Goal: Transaction & Acquisition: Purchase product/service

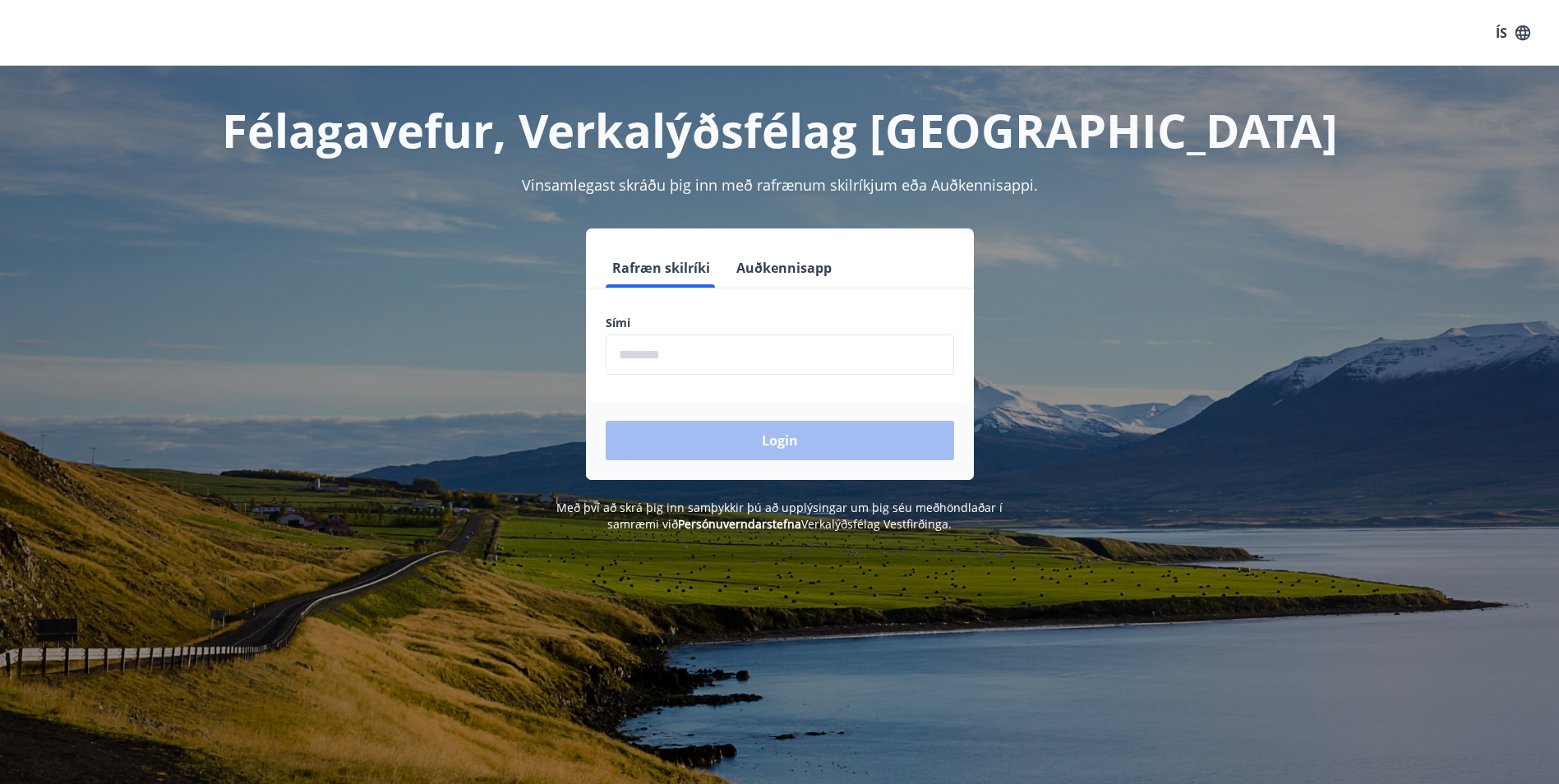
click at [793, 273] on button "Auðkennisapp" at bounding box center [783, 268] width 108 height 40
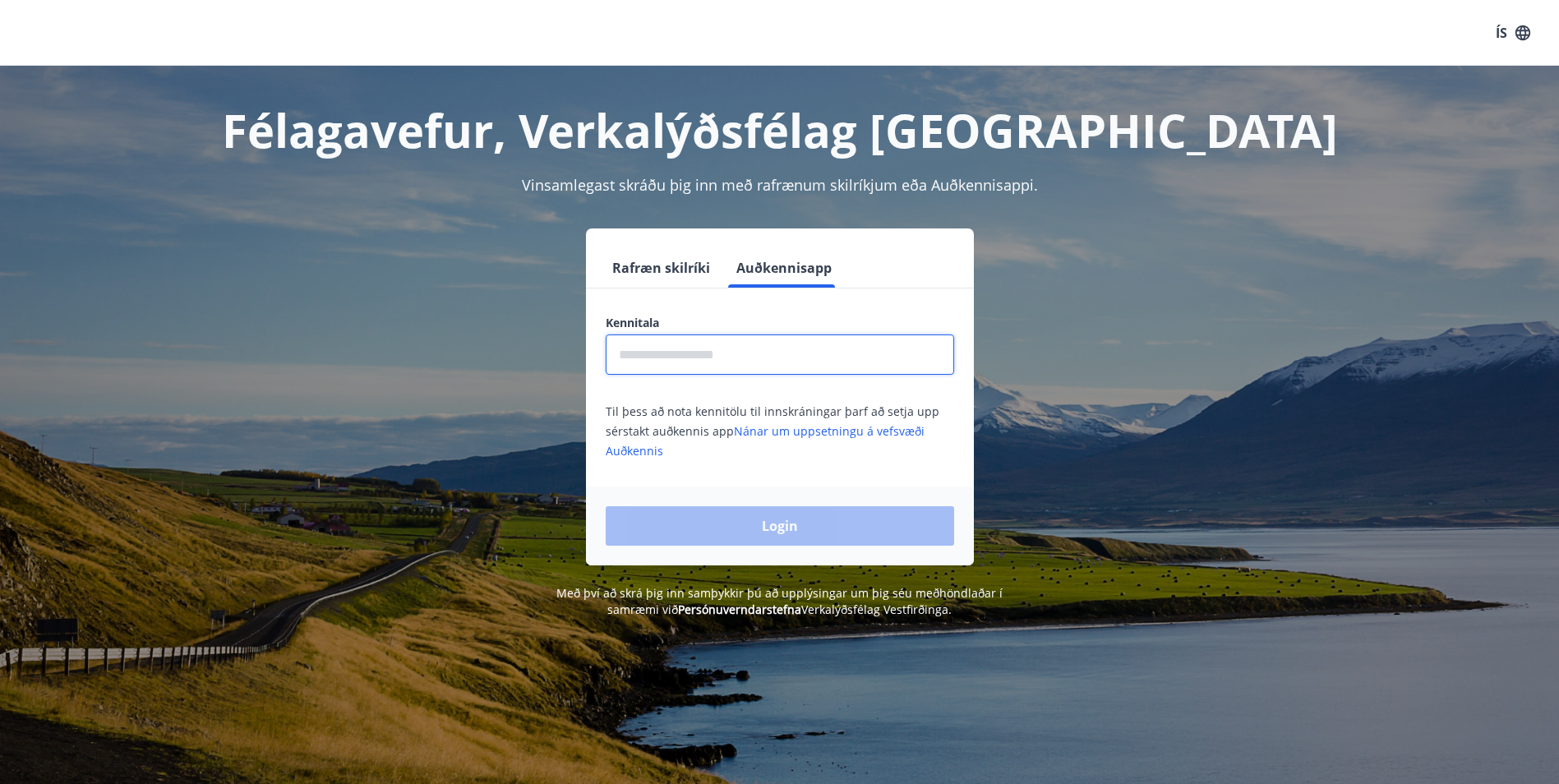
click at [761, 358] on input "text" at bounding box center [780, 354] width 349 height 41
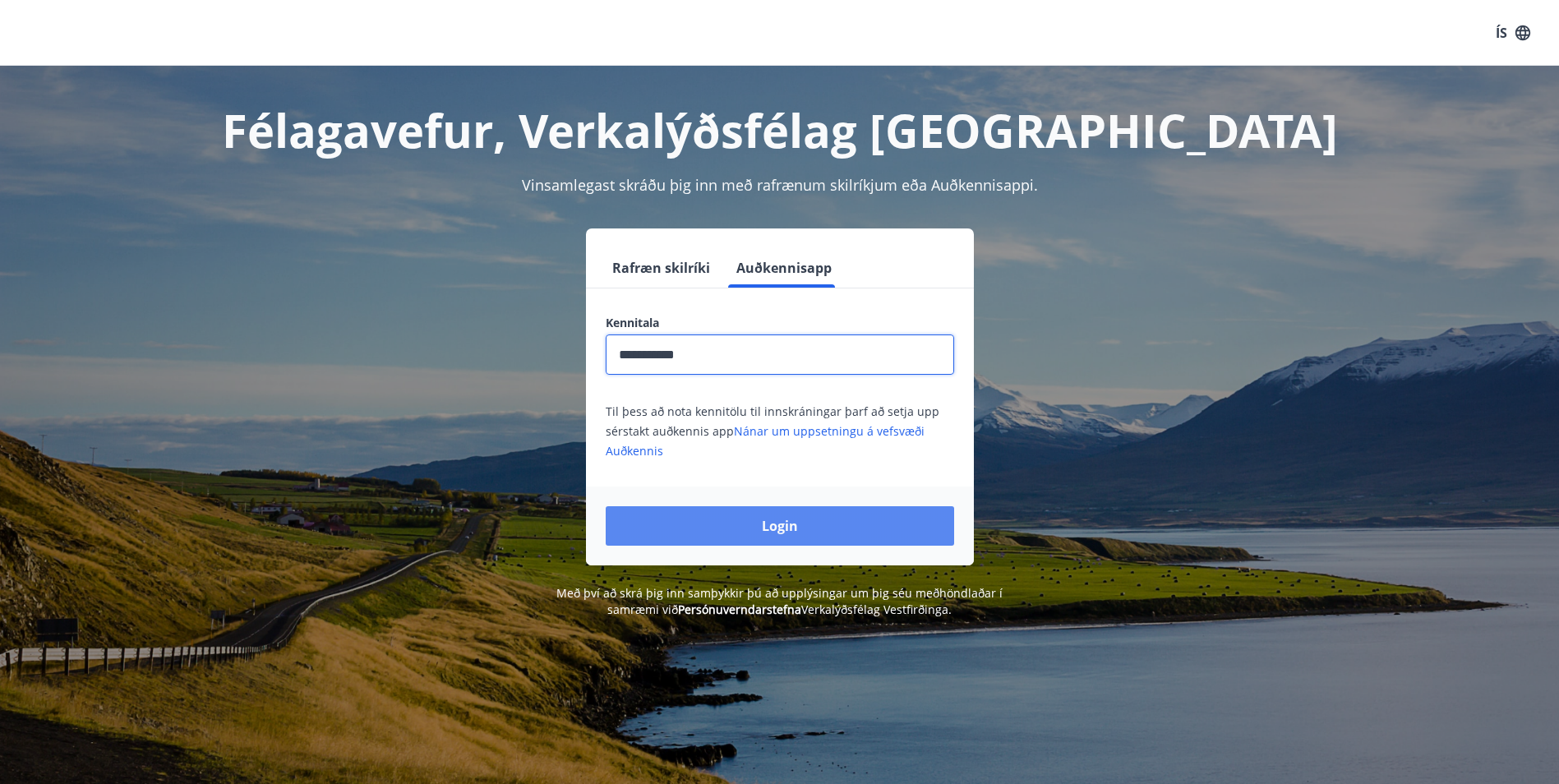
type input "**********"
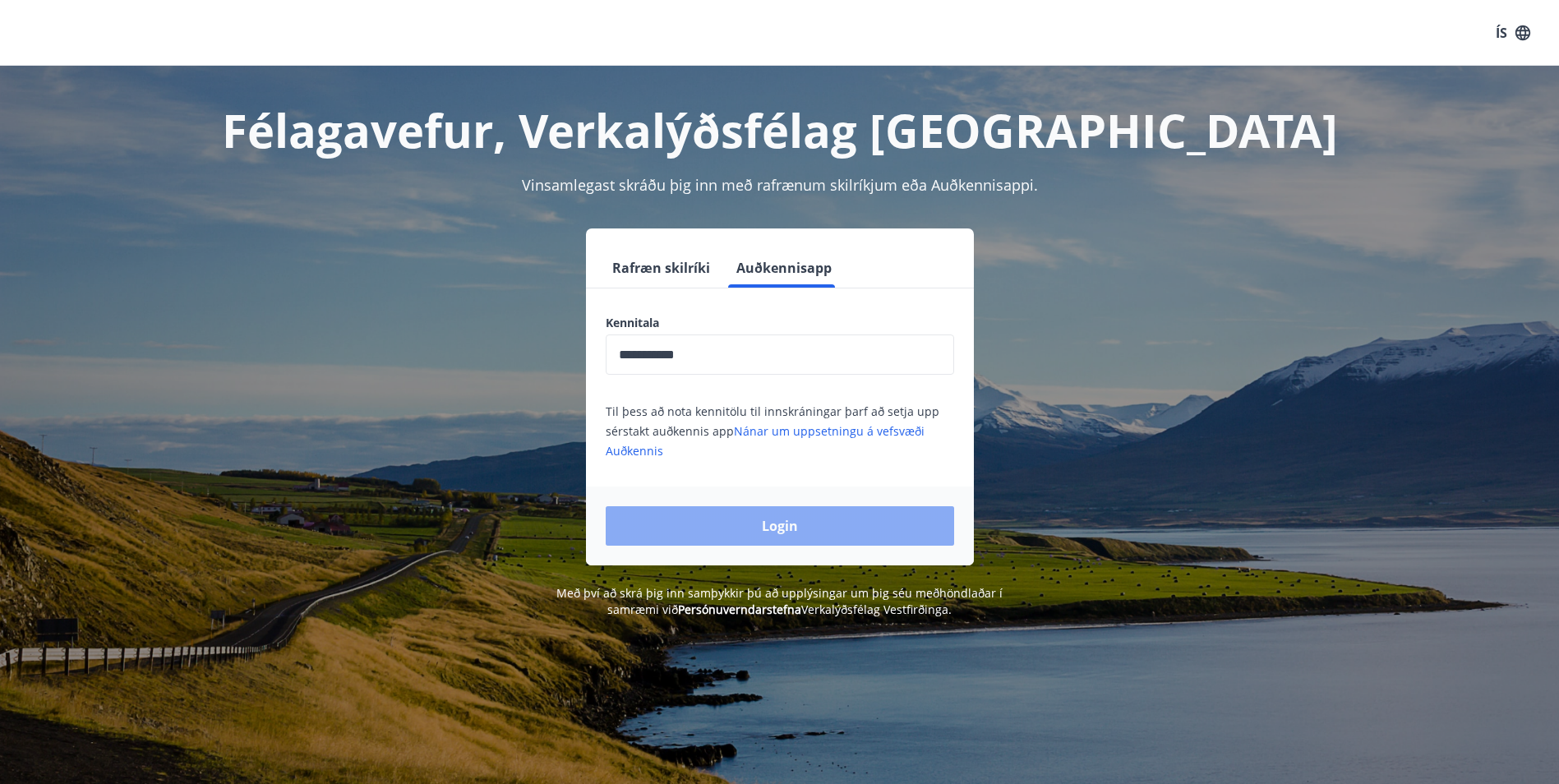
click at [791, 519] on button "Login" at bounding box center [780, 526] width 349 height 40
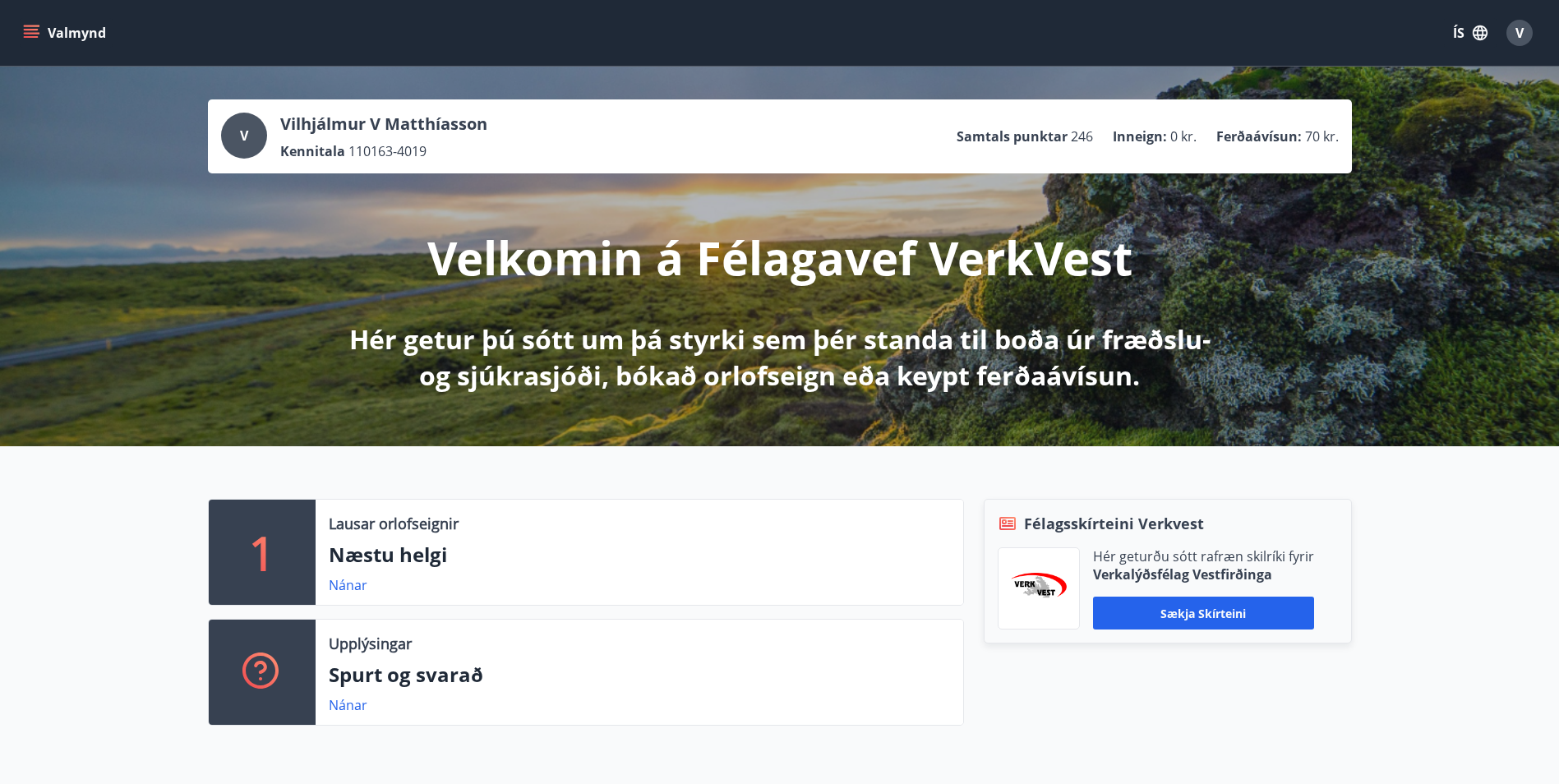
click at [22, 32] on button "Valmynd" at bounding box center [67, 33] width 93 height 30
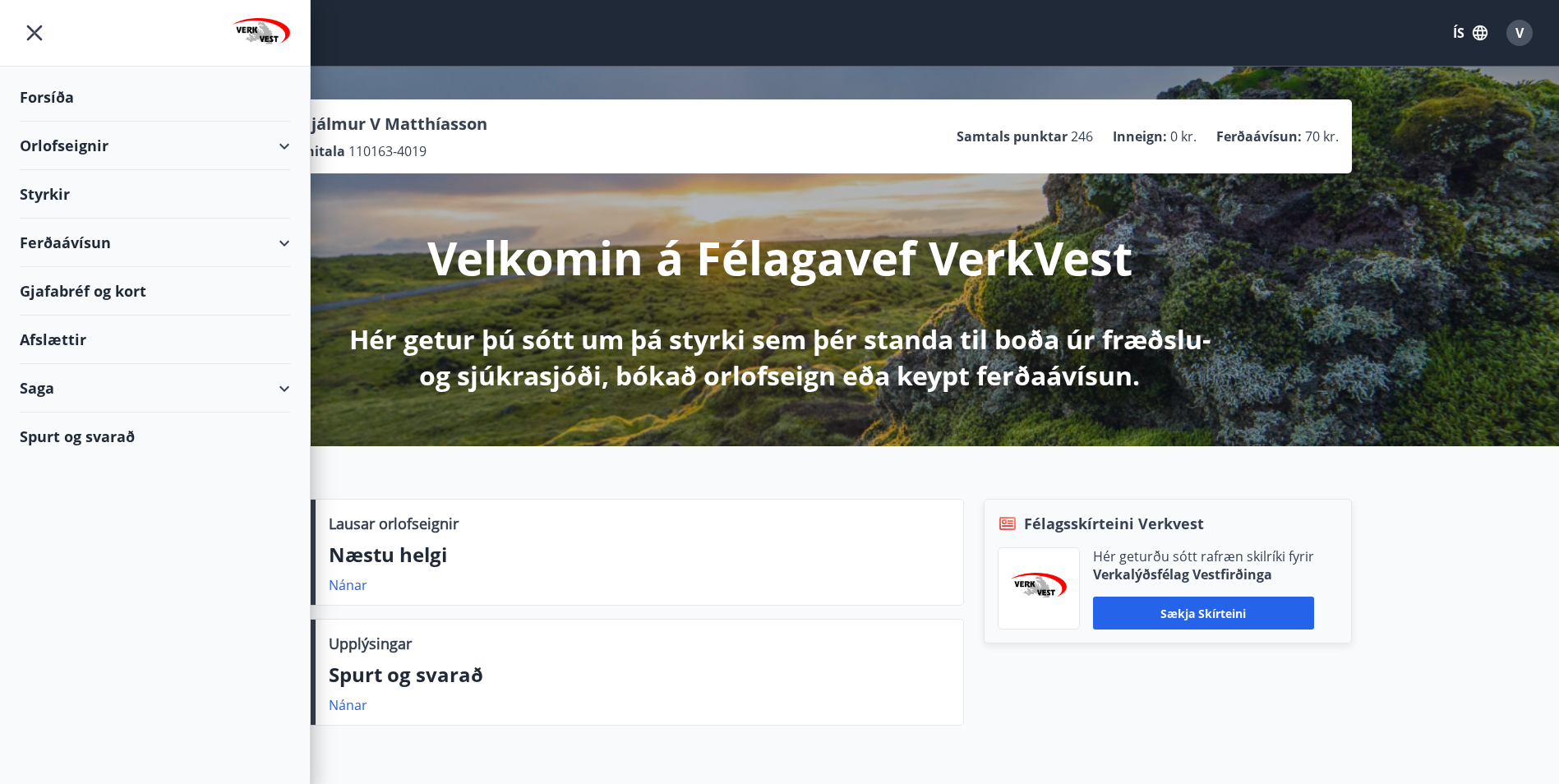
click at [136, 230] on div "Ferðaávísun" at bounding box center [155, 242] width 270 height 49
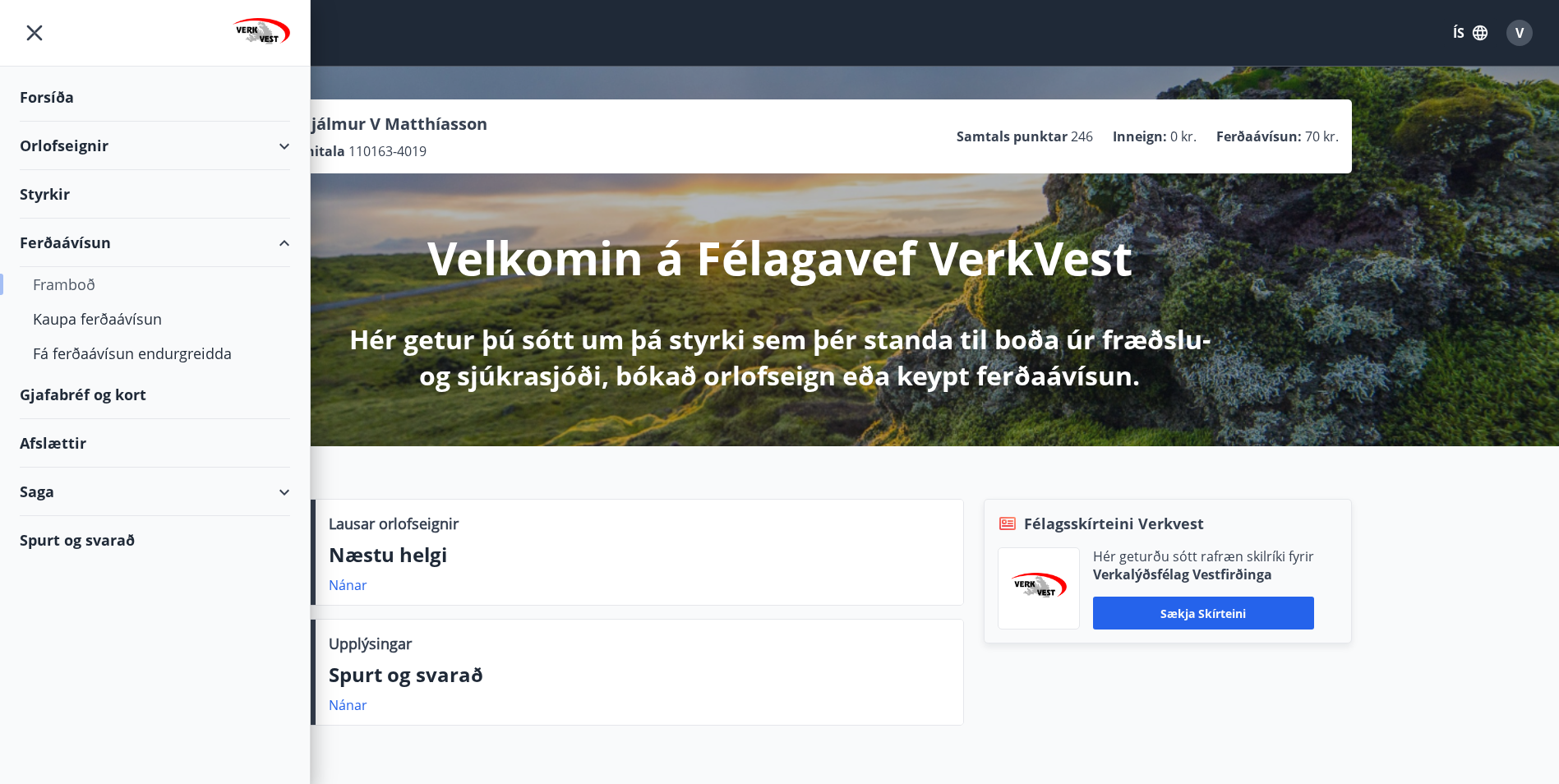
click at [70, 280] on div "Framboð" at bounding box center [155, 284] width 244 height 35
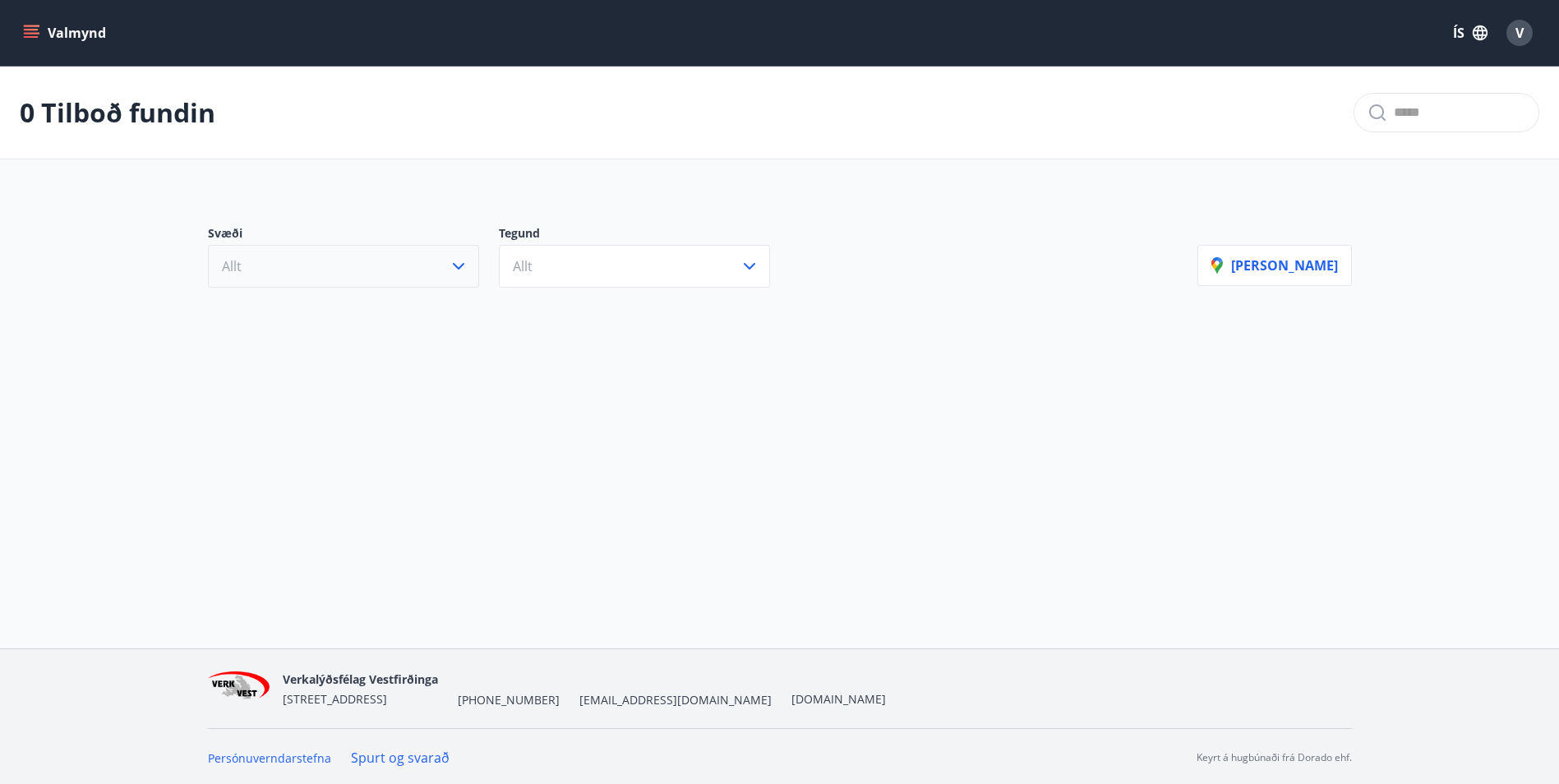
click at [456, 265] on icon "button" at bounding box center [459, 266] width 20 height 20
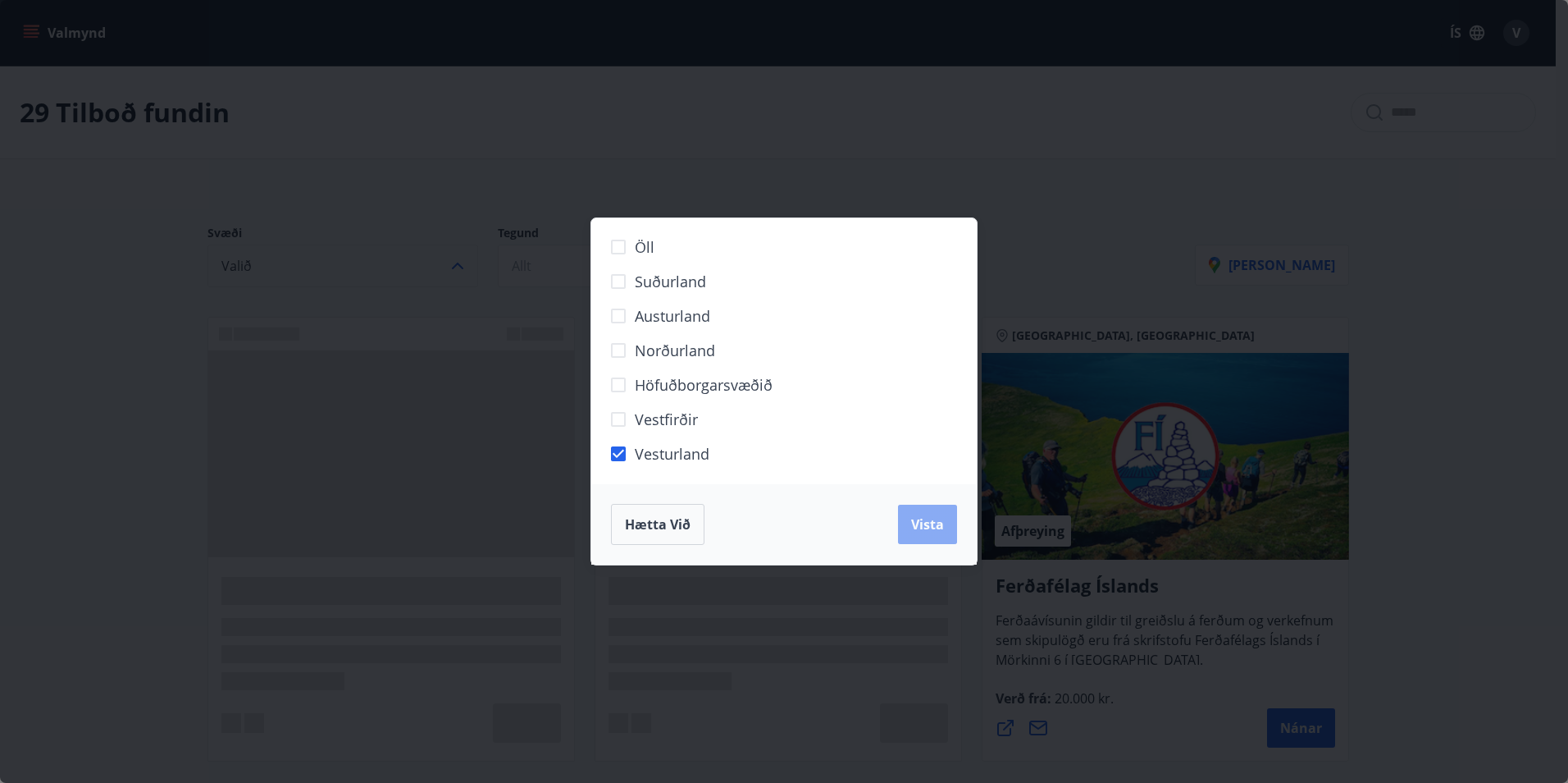
click at [921, 531] on span "Vista" at bounding box center [927, 524] width 33 height 18
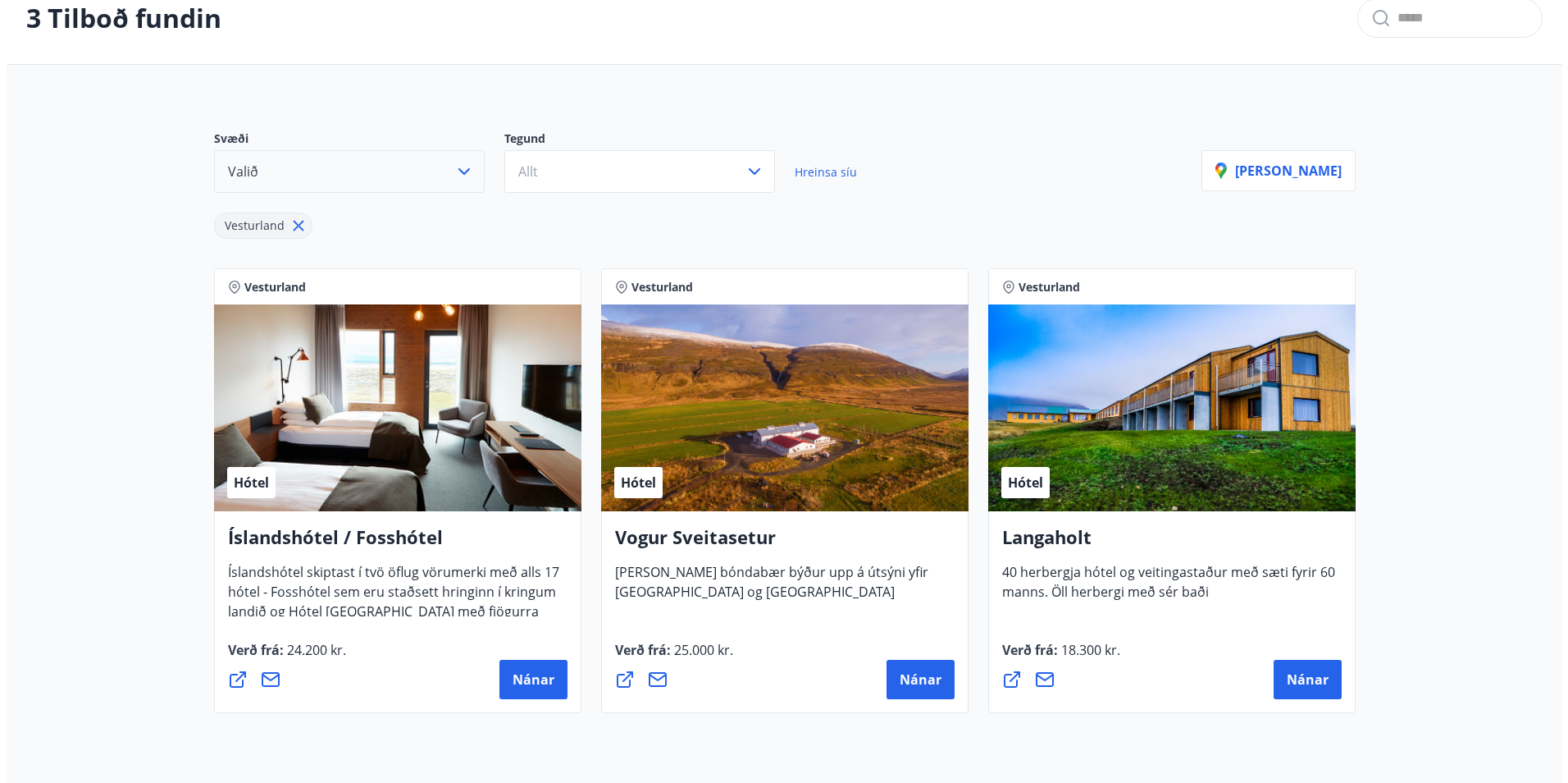
scroll to position [165, 0]
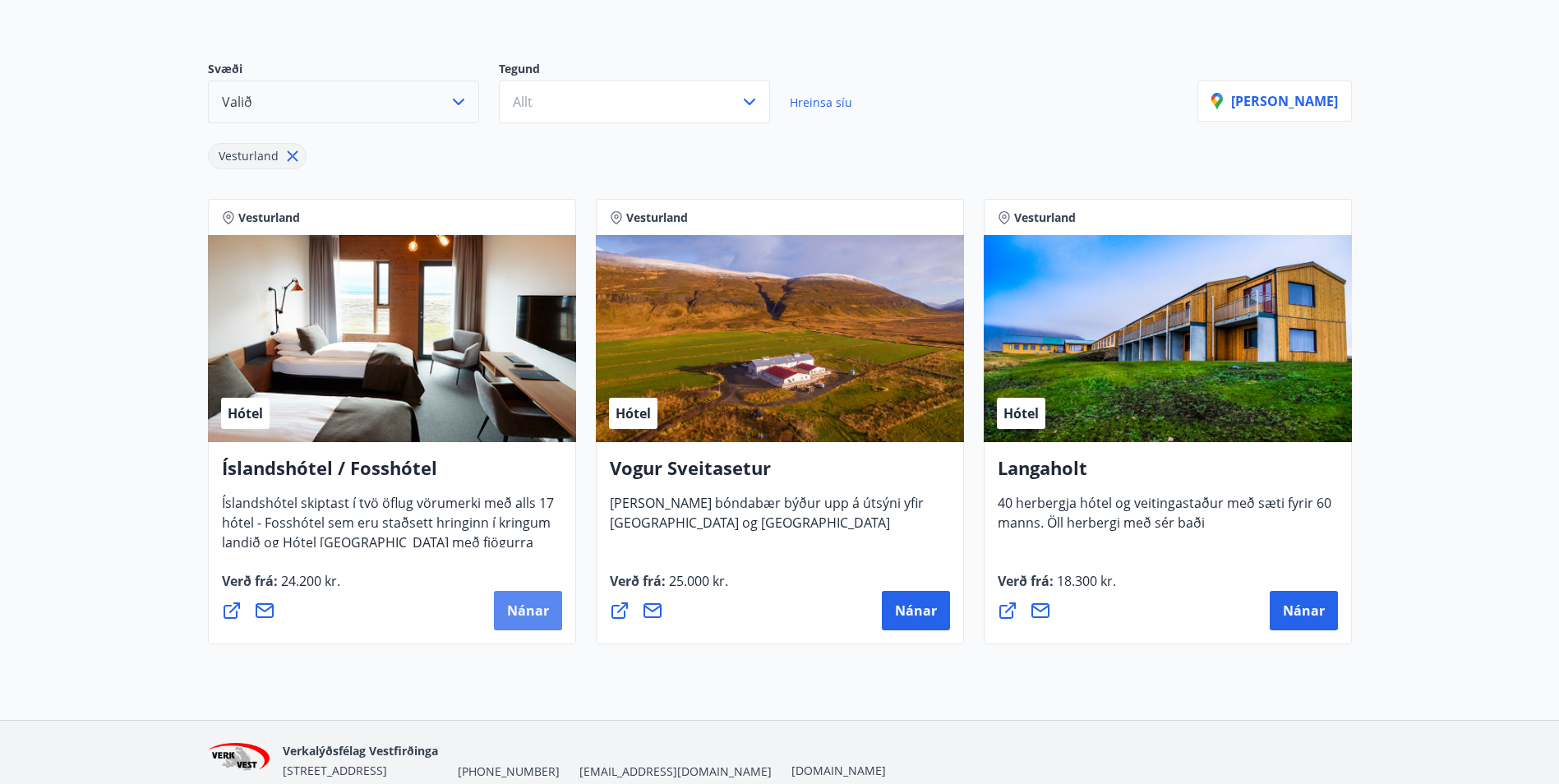
click at [513, 607] on span "Nánar" at bounding box center [528, 610] width 42 height 18
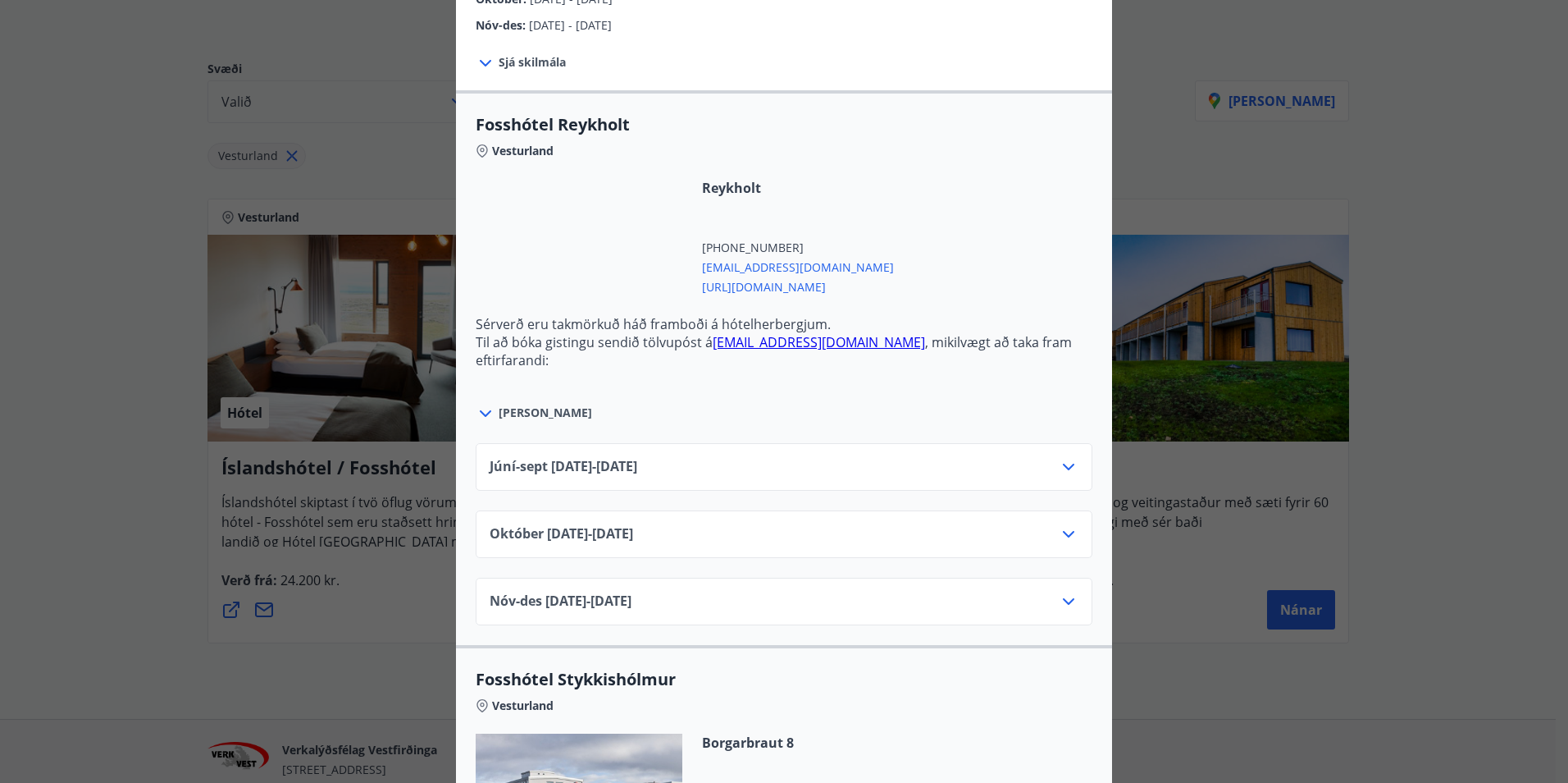
scroll to position [574, 0]
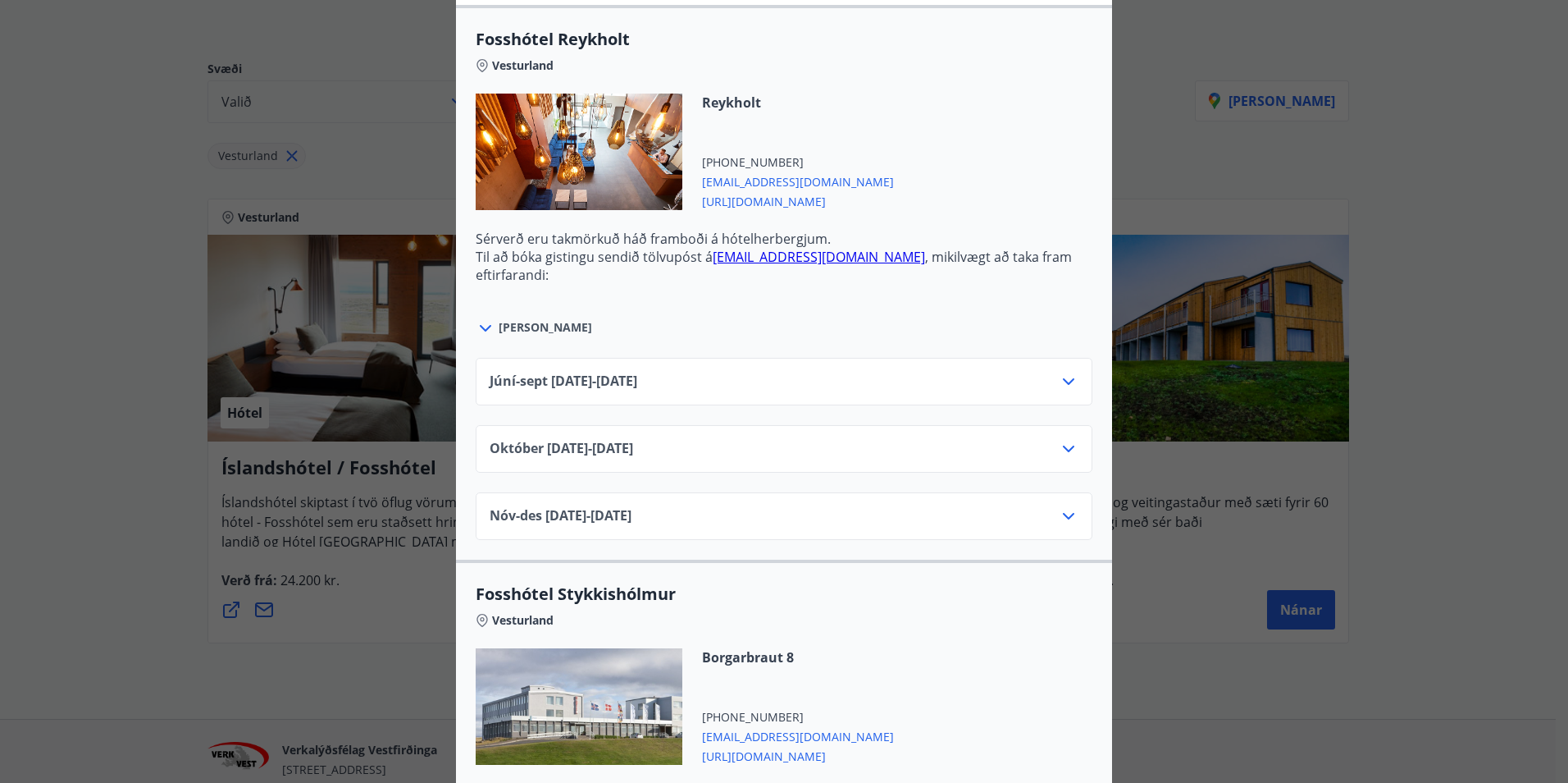
click at [926, 392] on div "Júní-sept 01.06.25 - 30.09.25" at bounding box center [784, 388] width 588 height 33
click at [1062, 378] on icon at bounding box center [1069, 382] width 20 height 20
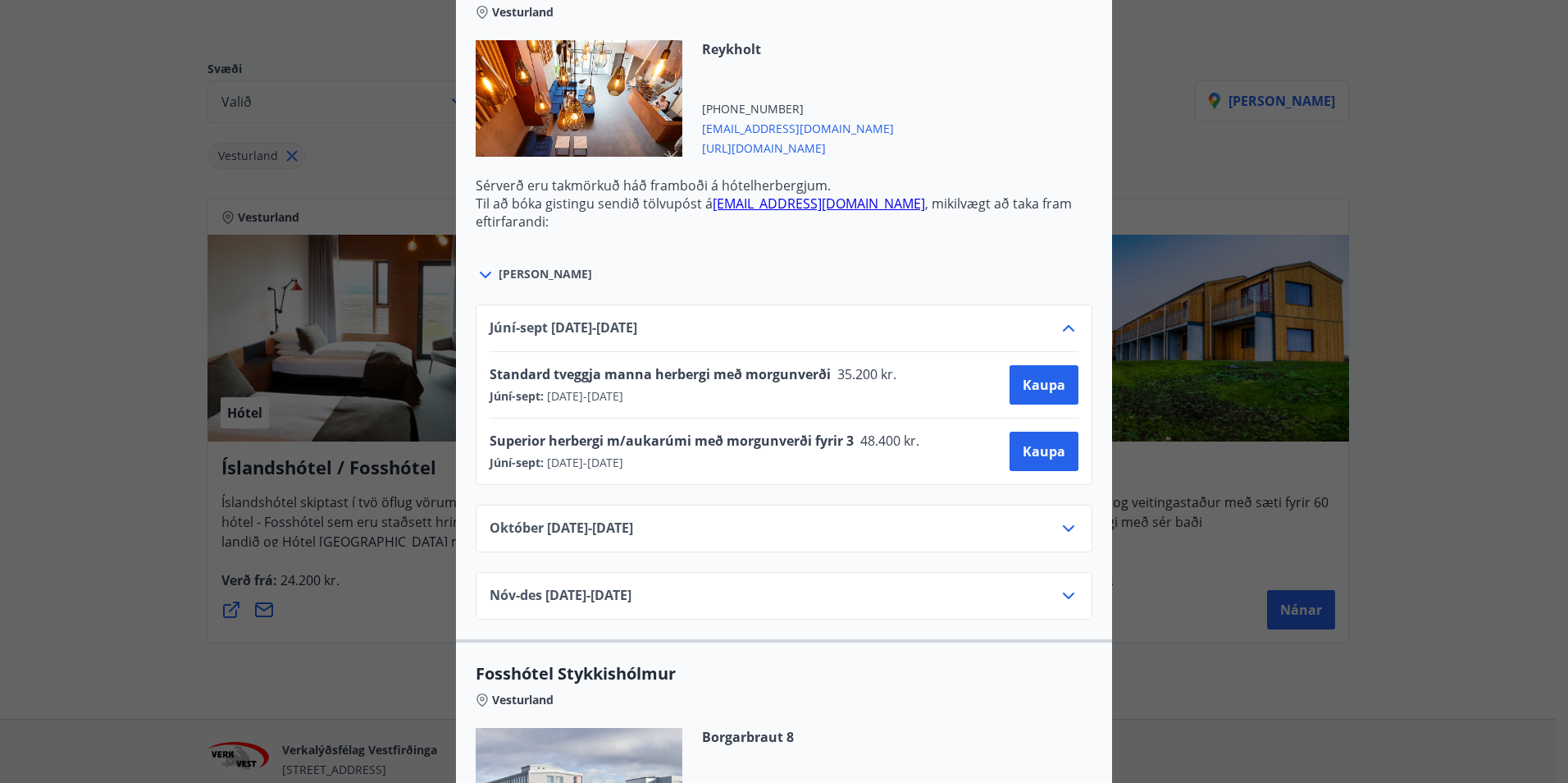
scroll to position [656, 0]
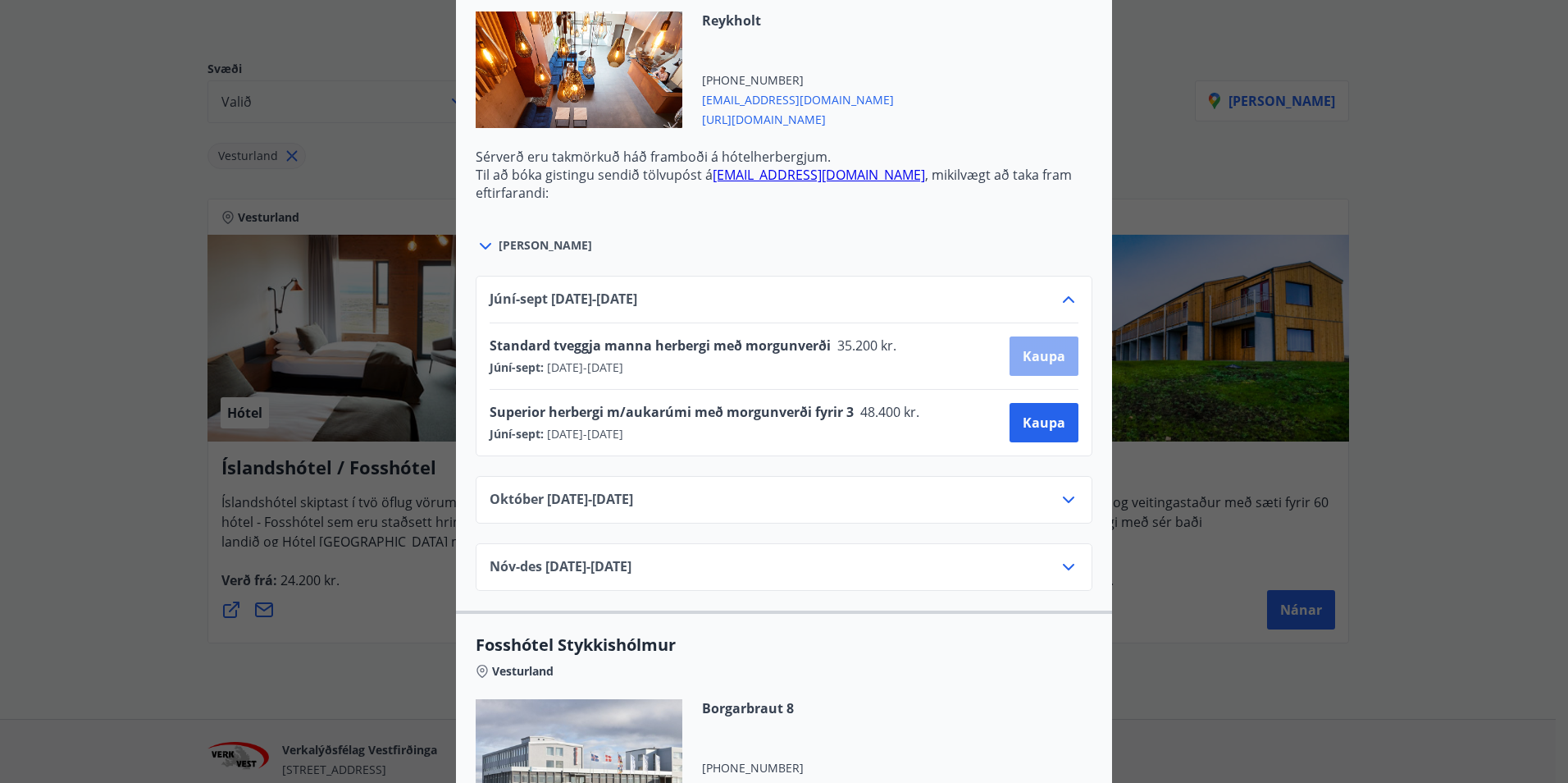
click at [1030, 358] on span "Kaupa" at bounding box center [1043, 356] width 43 height 18
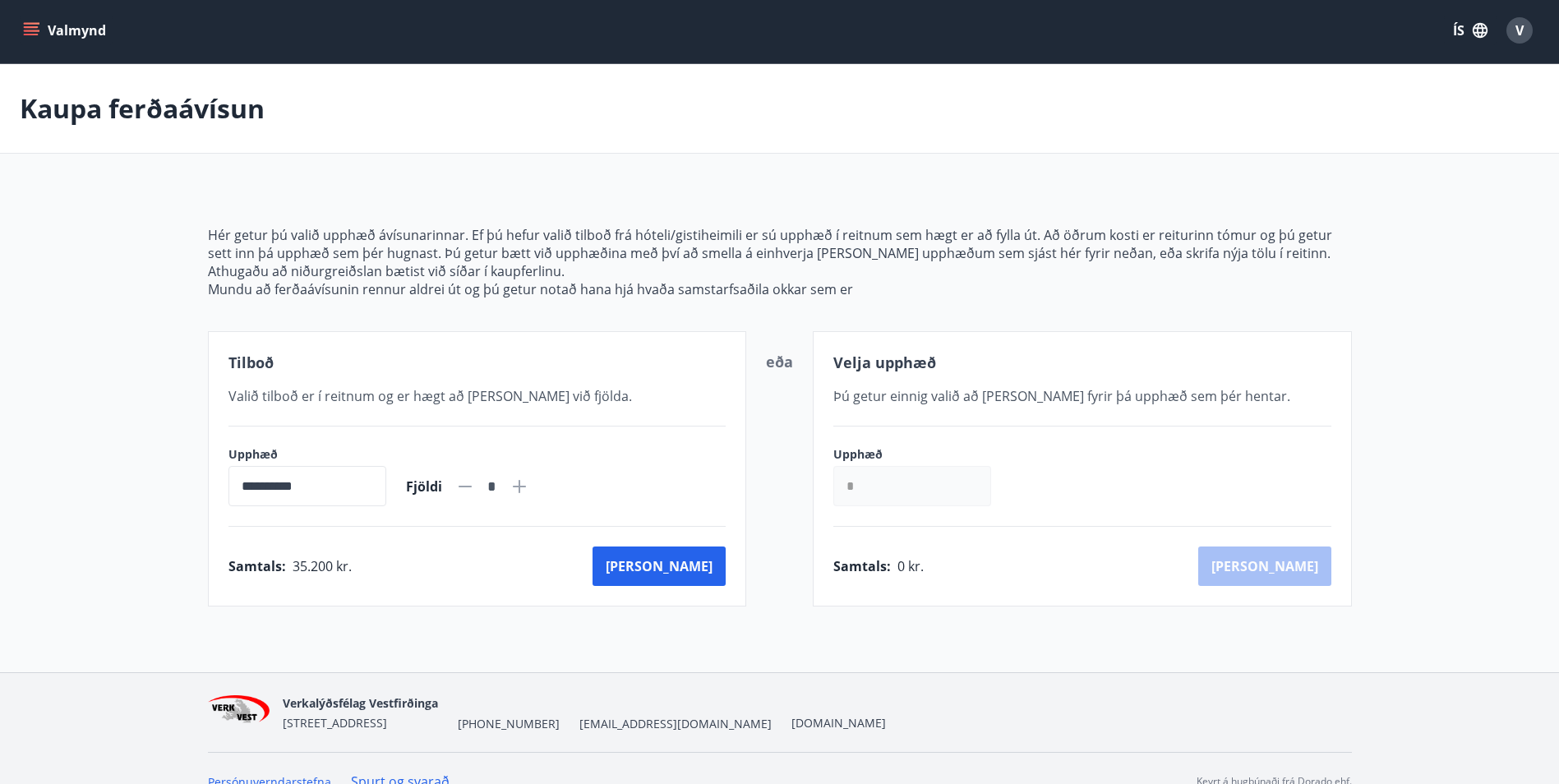
scroll to position [29, 0]
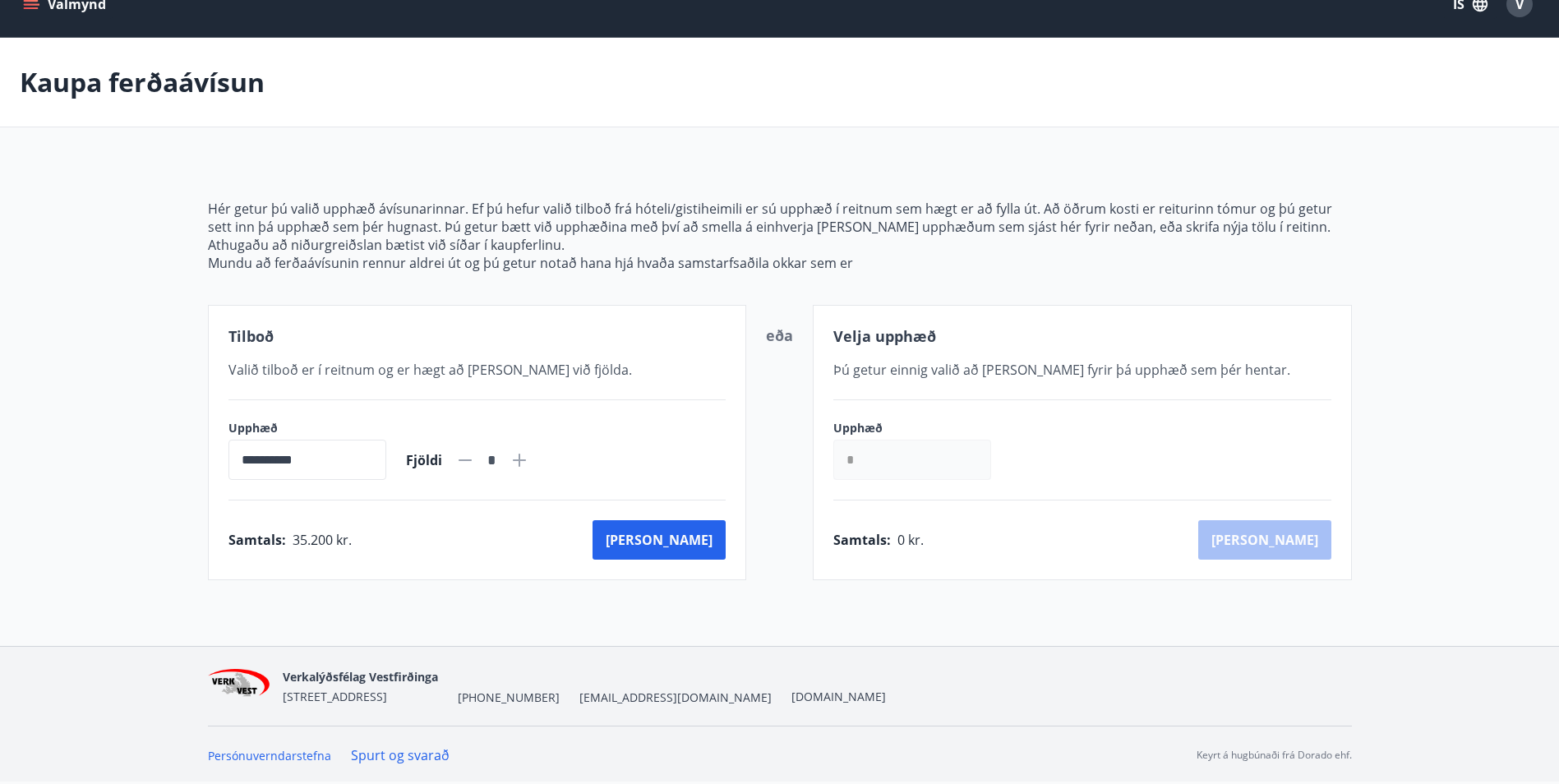
click at [279, 460] on input "**********" at bounding box center [307, 459] width 158 height 41
drag, startPoint x: 941, startPoint y: 462, endPoint x: 628, endPoint y: 463, distance: 313.0
click at [628, 463] on div "**********" at bounding box center [780, 442] width 1144 height 275
type input "******"
click at [937, 360] on div "Þú getur einnig valið að kaupa fyrir þá upphæð sem þér hentar." at bounding box center [1082, 370] width 498 height 20
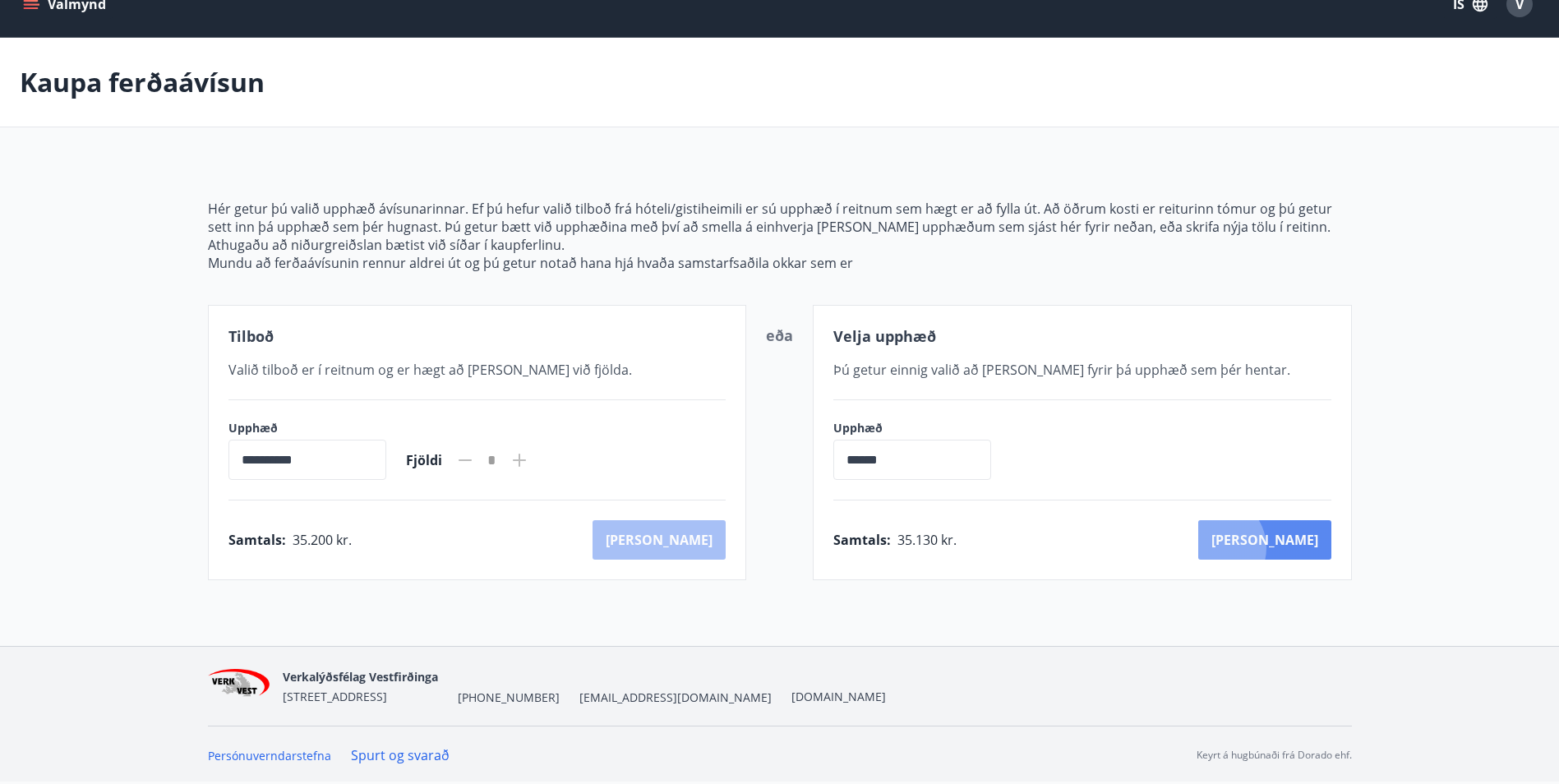
click at [1286, 547] on button "Kaup" at bounding box center [1265, 540] width 133 height 40
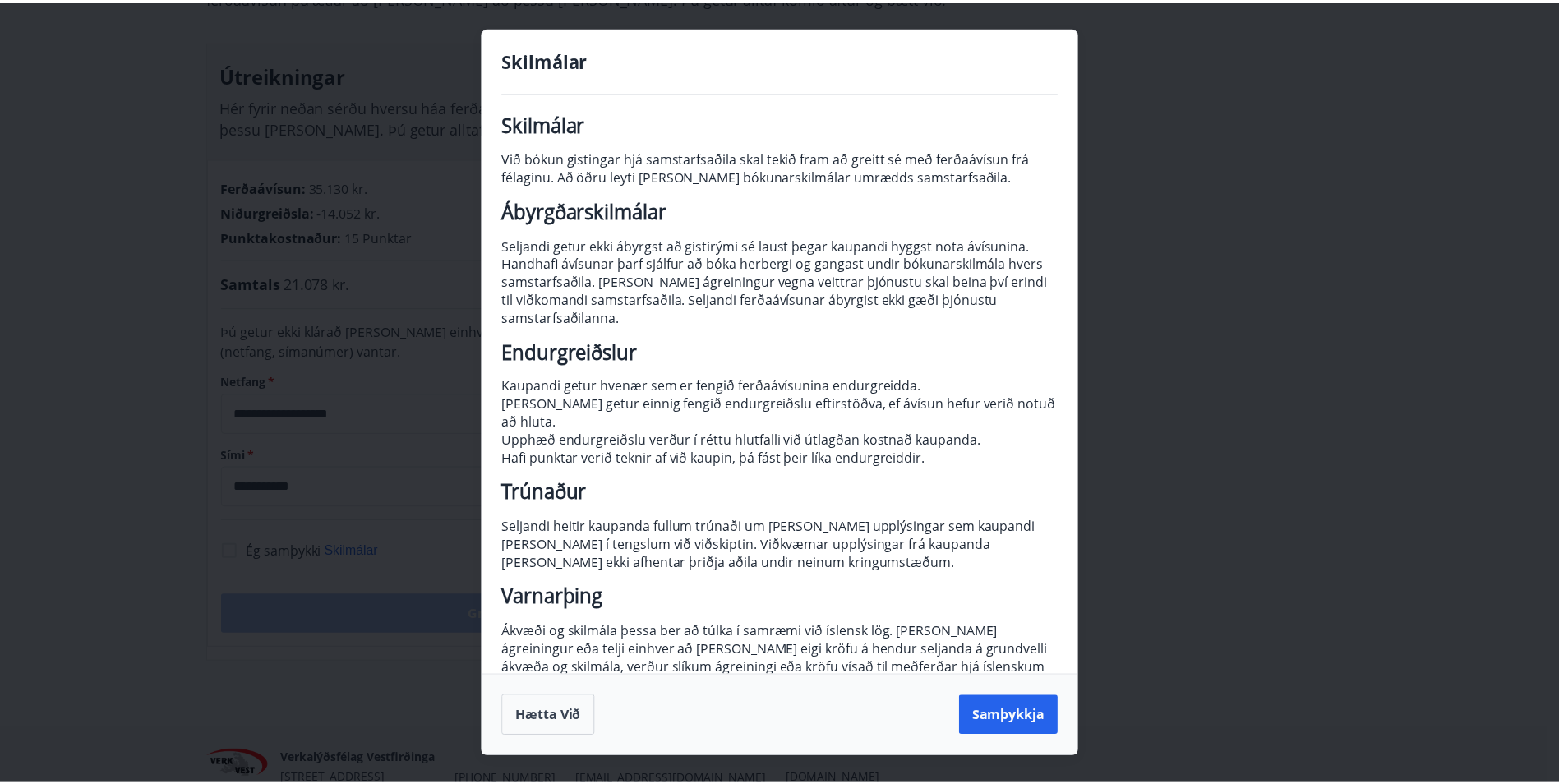
scroll to position [17, 0]
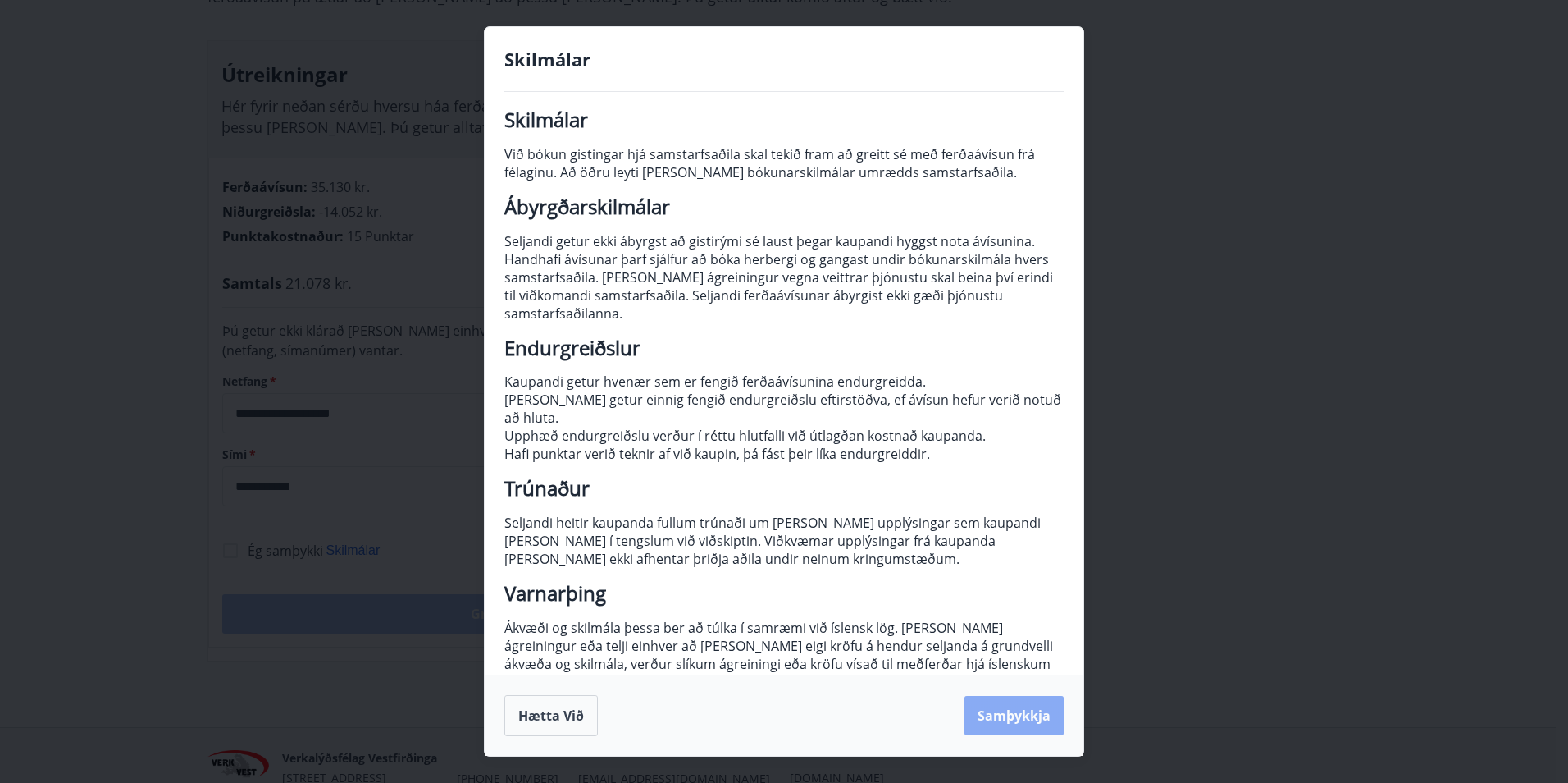
click at [1020, 703] on button "Samþykkja" at bounding box center [1013, 716] width 99 height 40
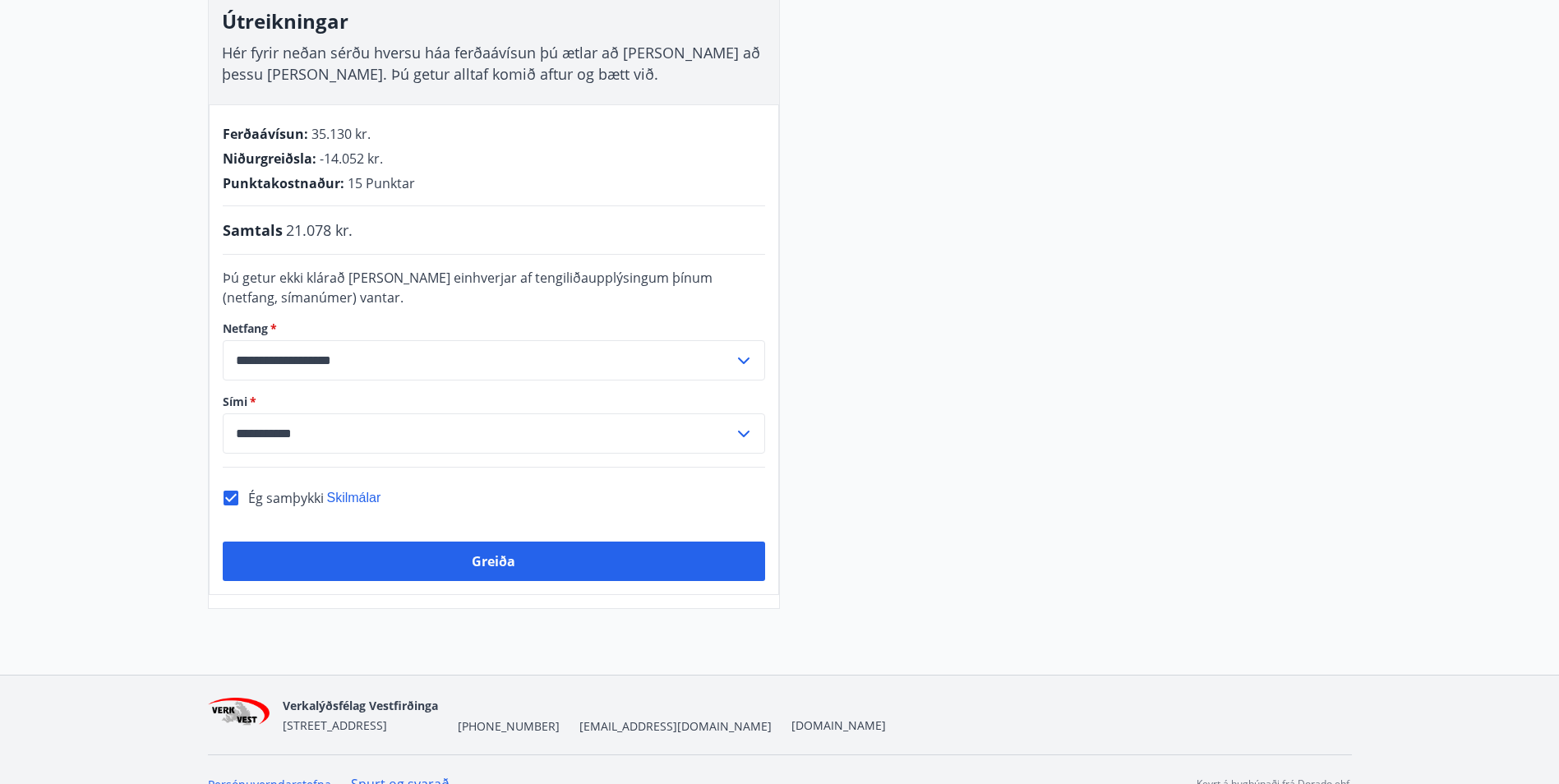
scroll to position [307, 0]
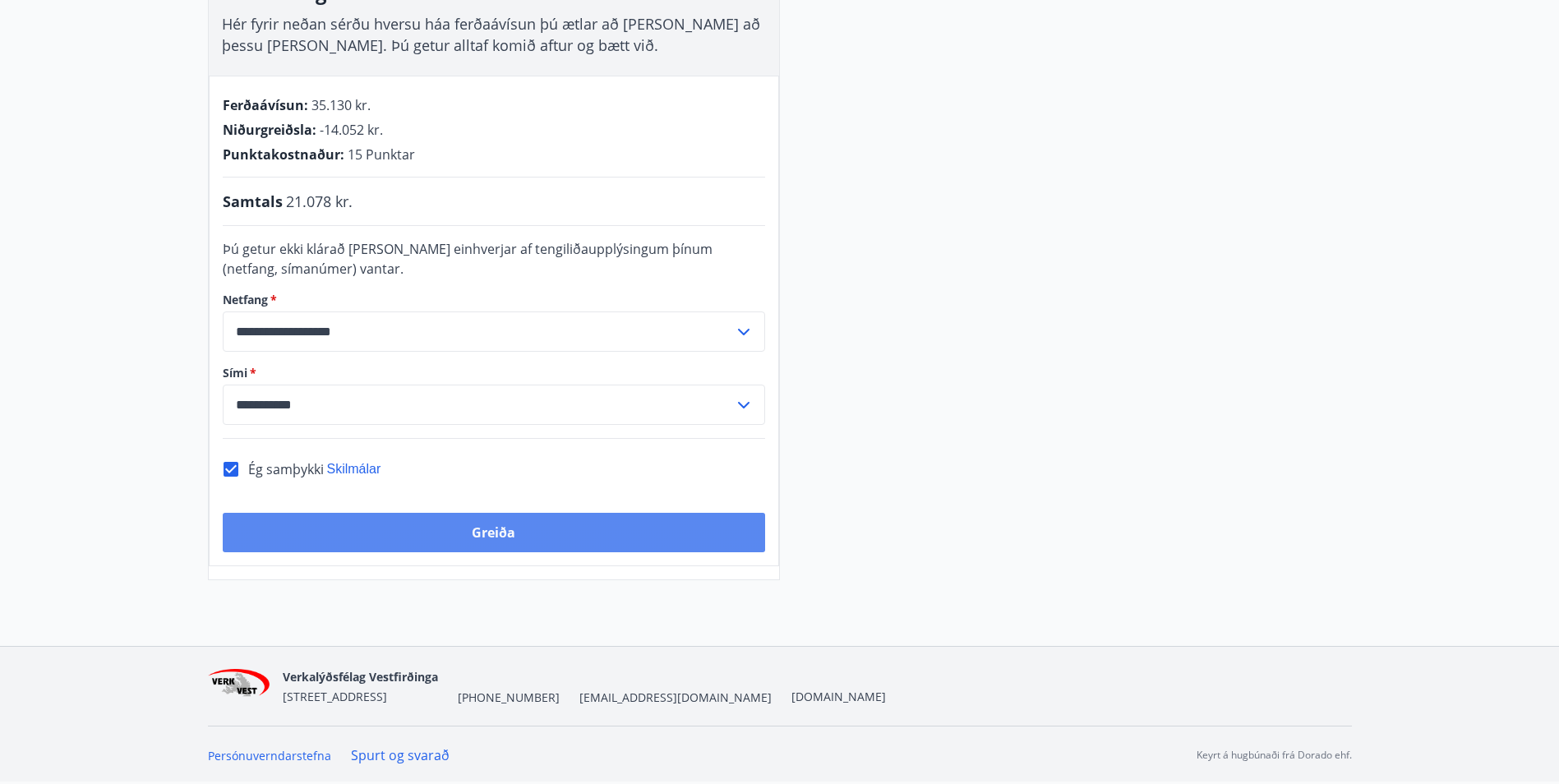
click at [601, 539] on button "Greiða" at bounding box center [494, 533] width 542 height 40
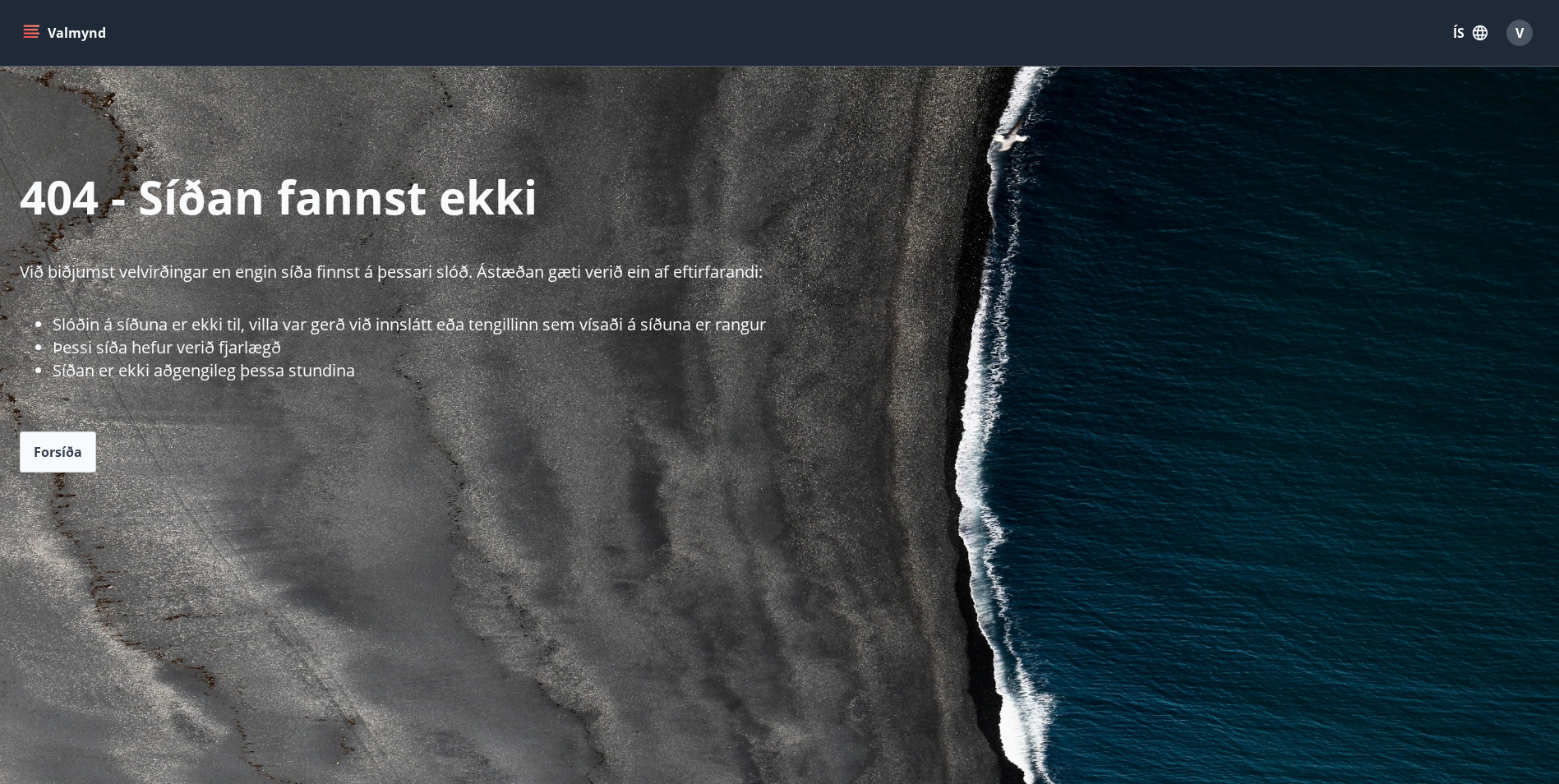
click at [27, 34] on icon "menu" at bounding box center [33, 33] width 18 height 2
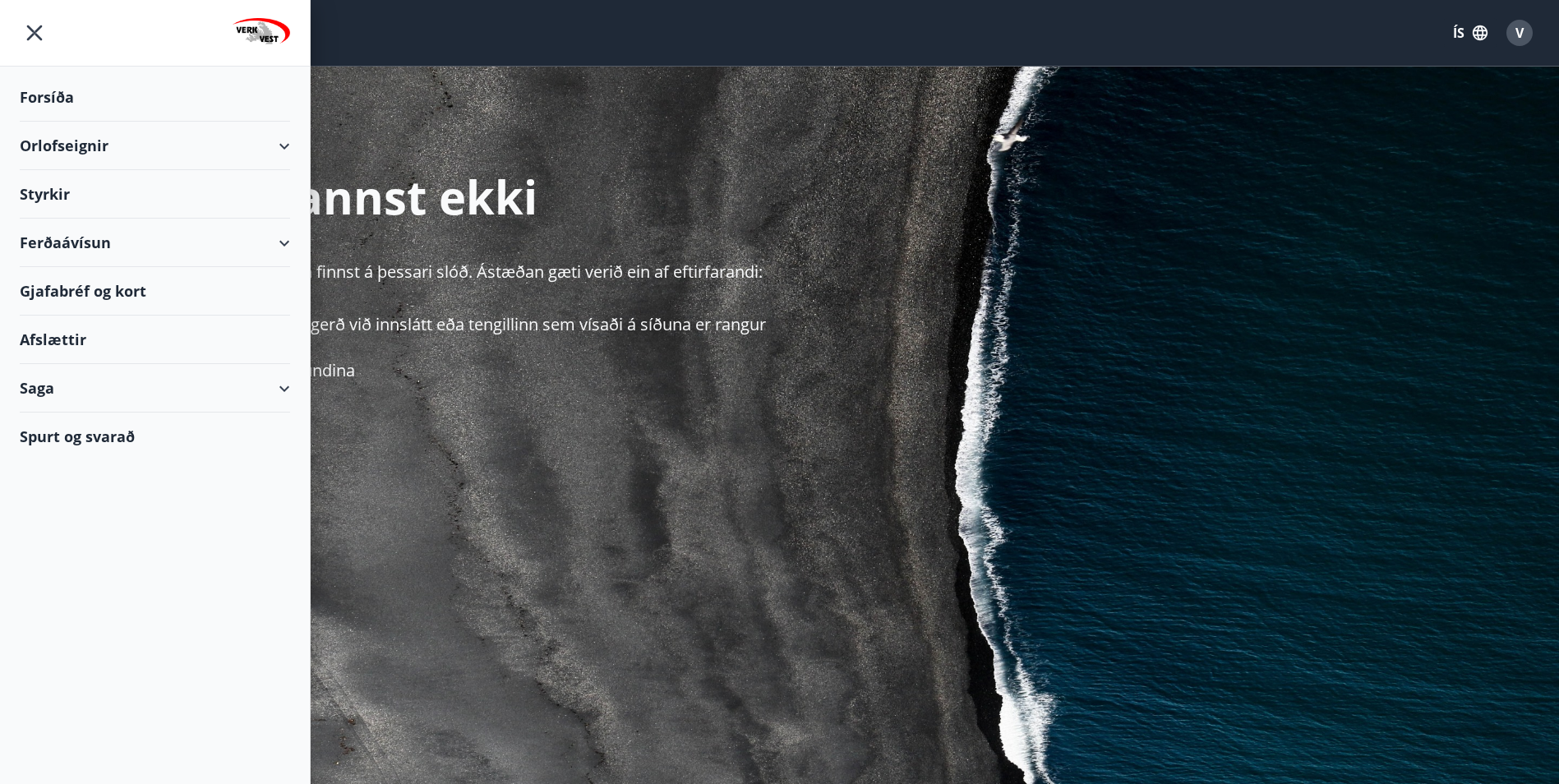
click at [91, 238] on div "Ferðaávísun" at bounding box center [155, 242] width 270 height 49
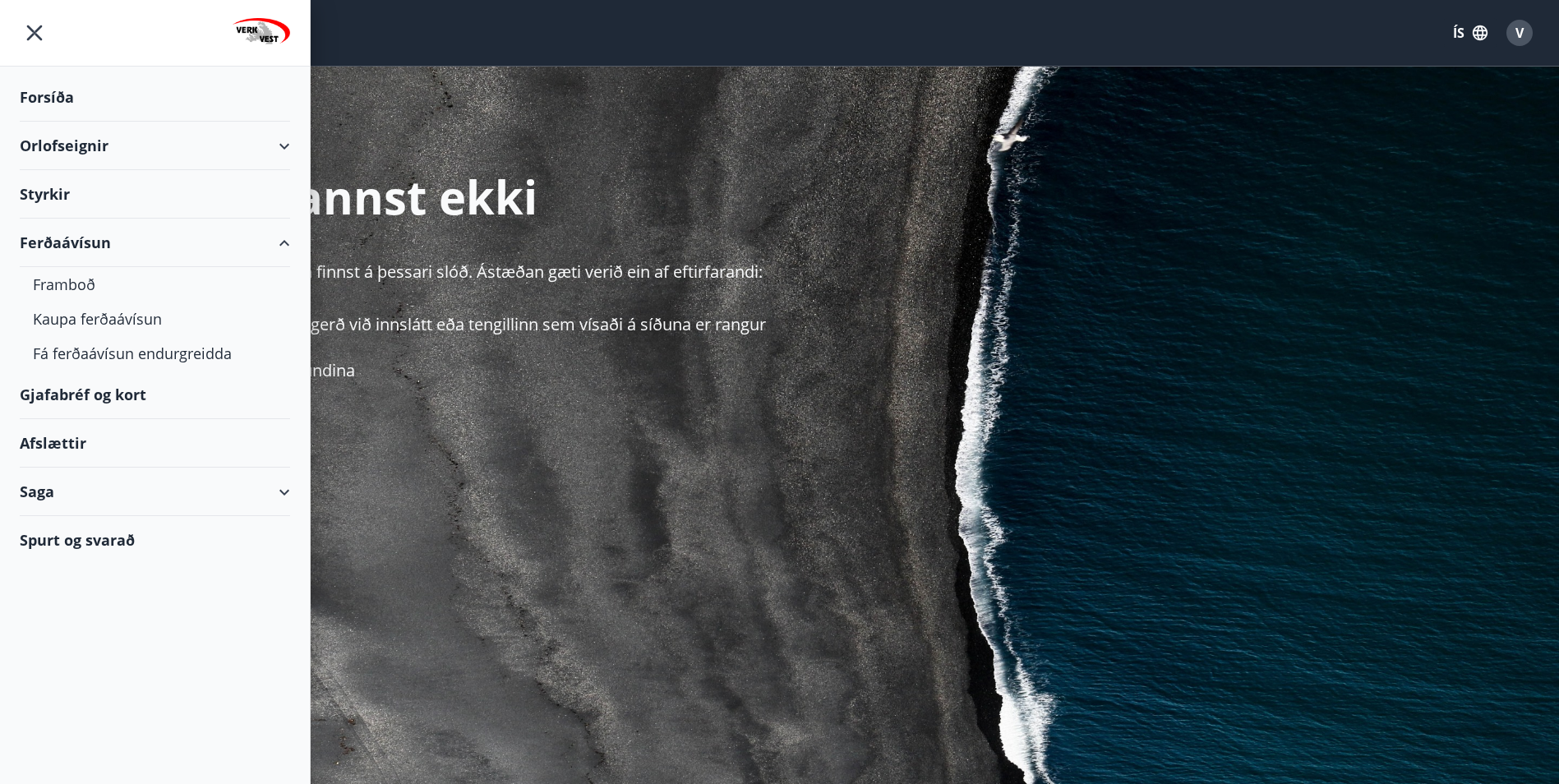
click at [35, 86] on div "Forsíða" at bounding box center [155, 97] width 270 height 49
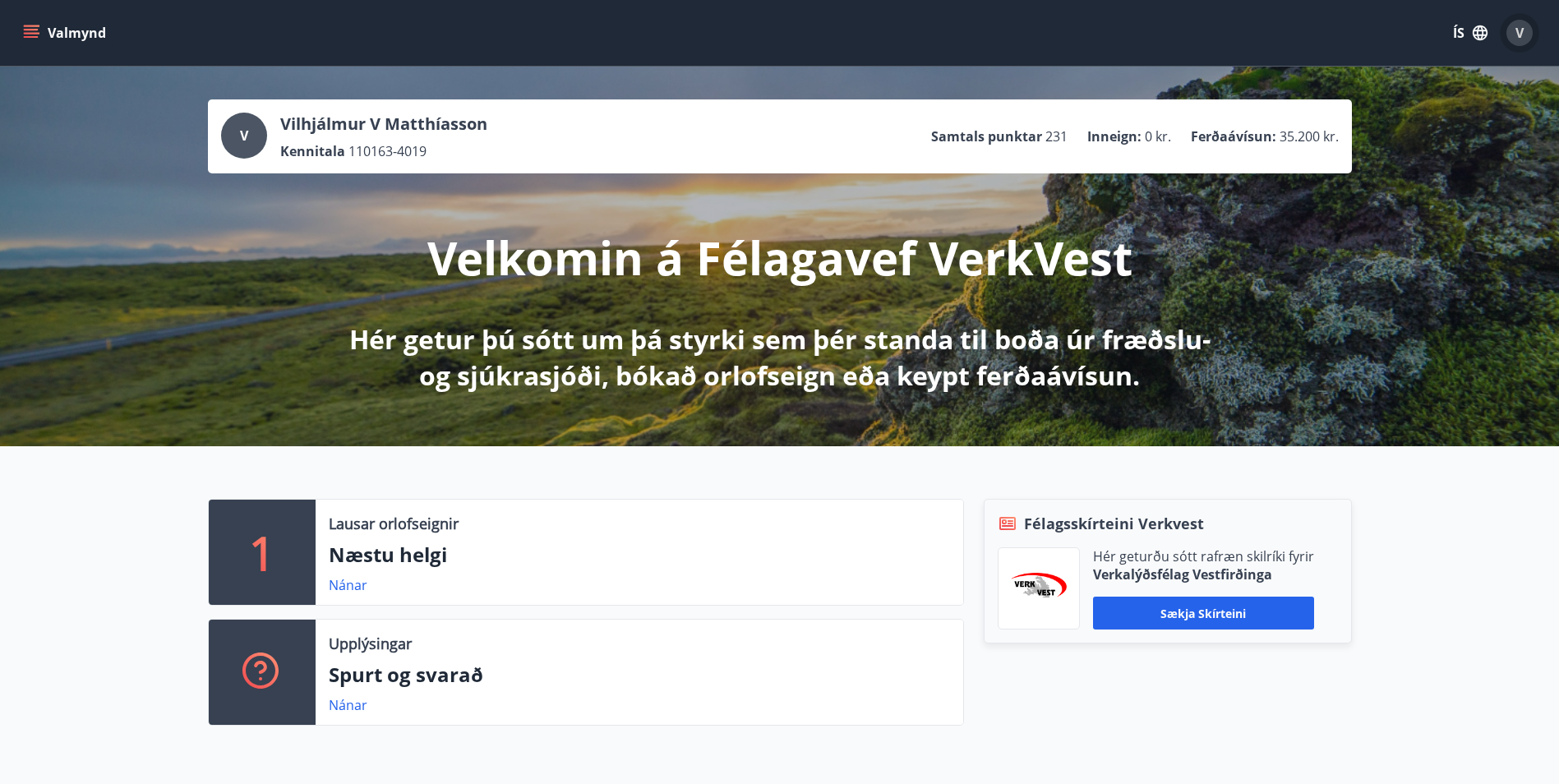
click at [1519, 40] on span "V" at bounding box center [1519, 33] width 8 height 18
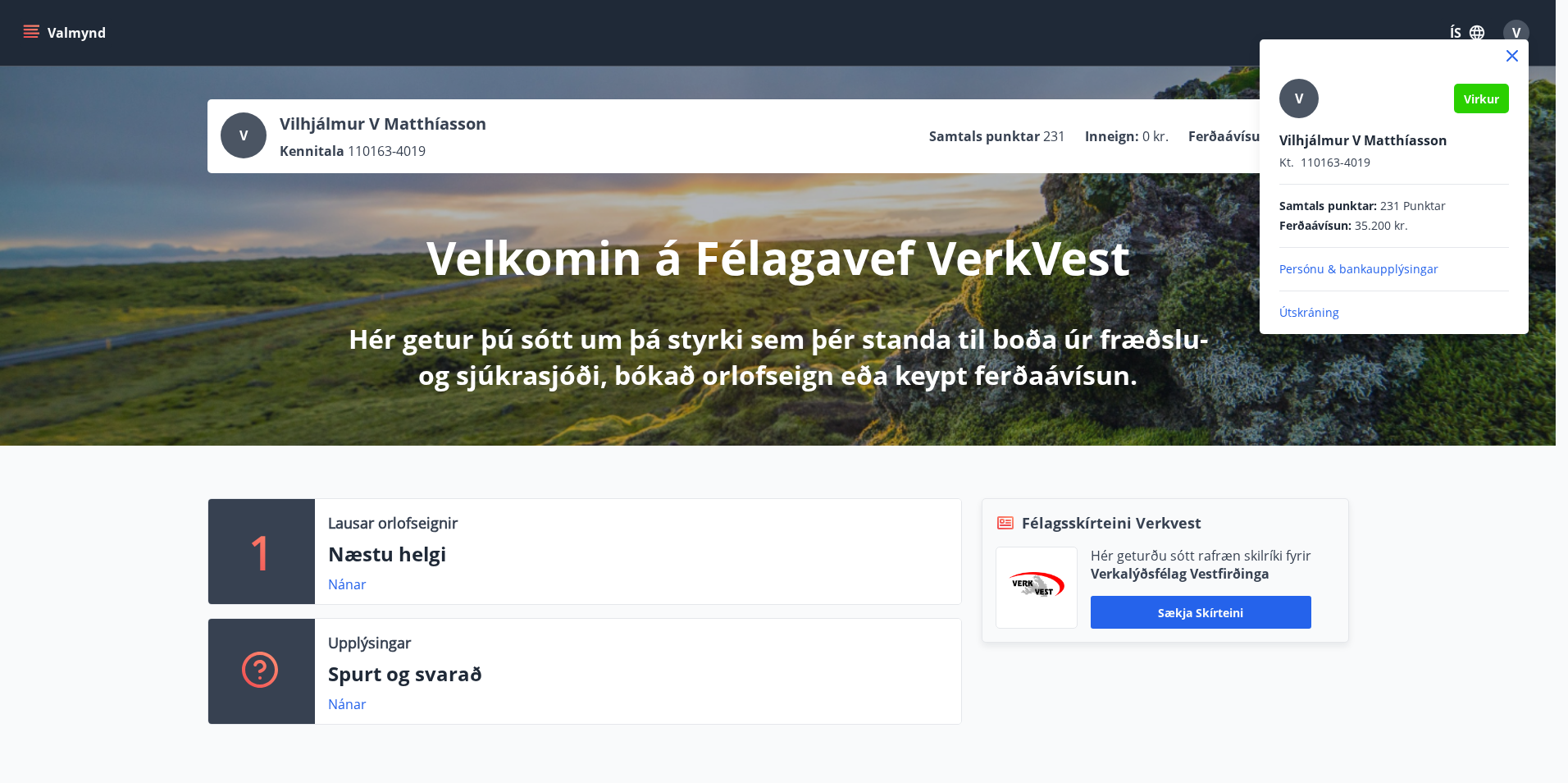
click at [1323, 312] on p "Útskráning" at bounding box center [1394, 312] width 230 height 17
